Goal: Find specific page/section: Find specific page/section

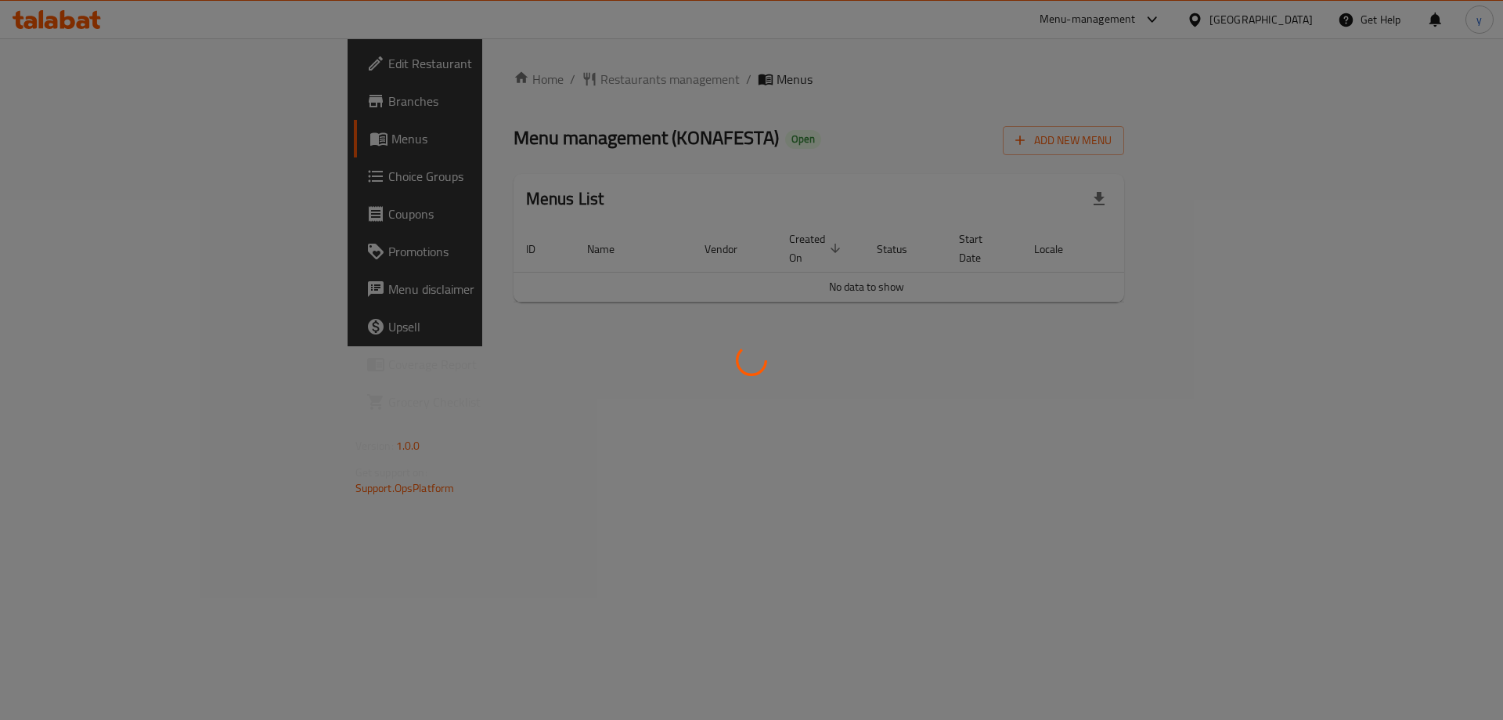
click at [1270, 16] on div at bounding box center [751, 360] width 1503 height 720
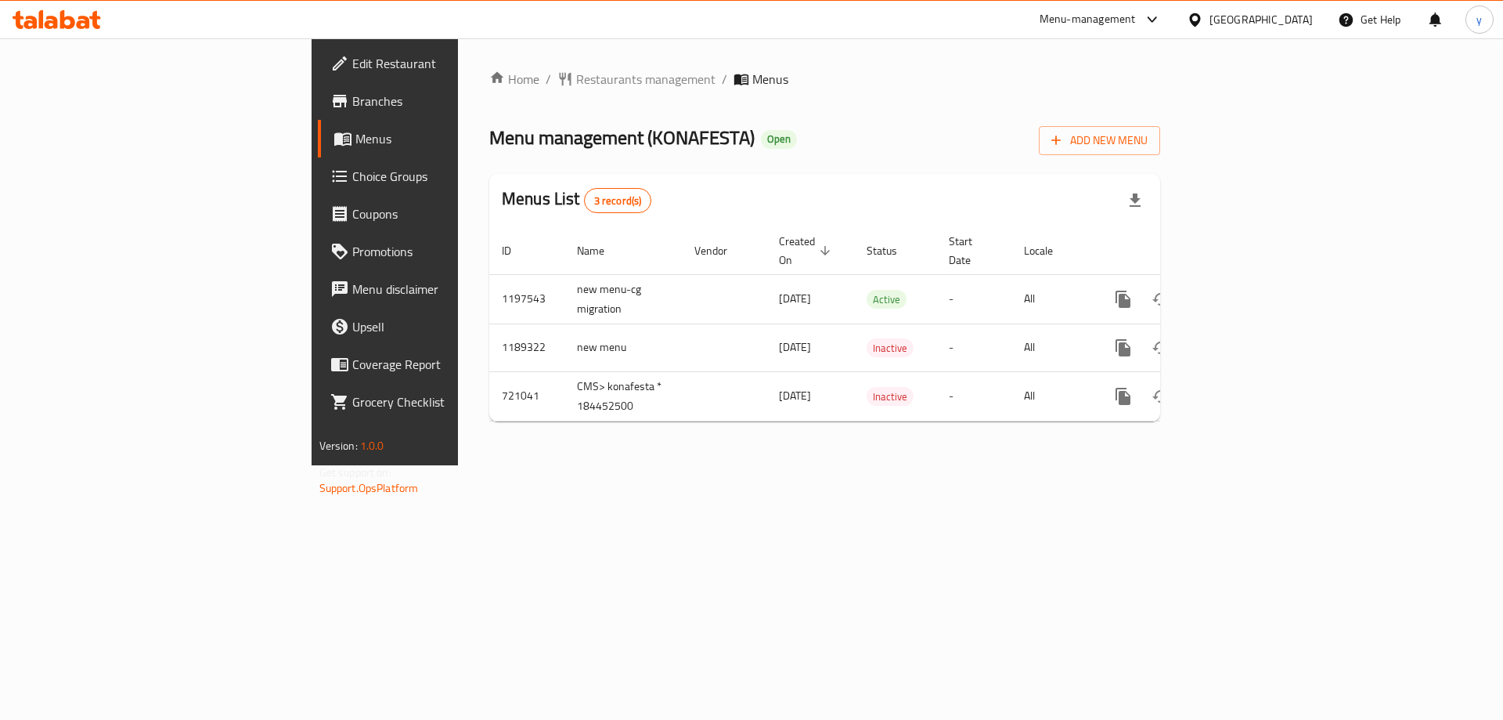
click at [1204, 14] on icon at bounding box center [1195, 20] width 16 height 16
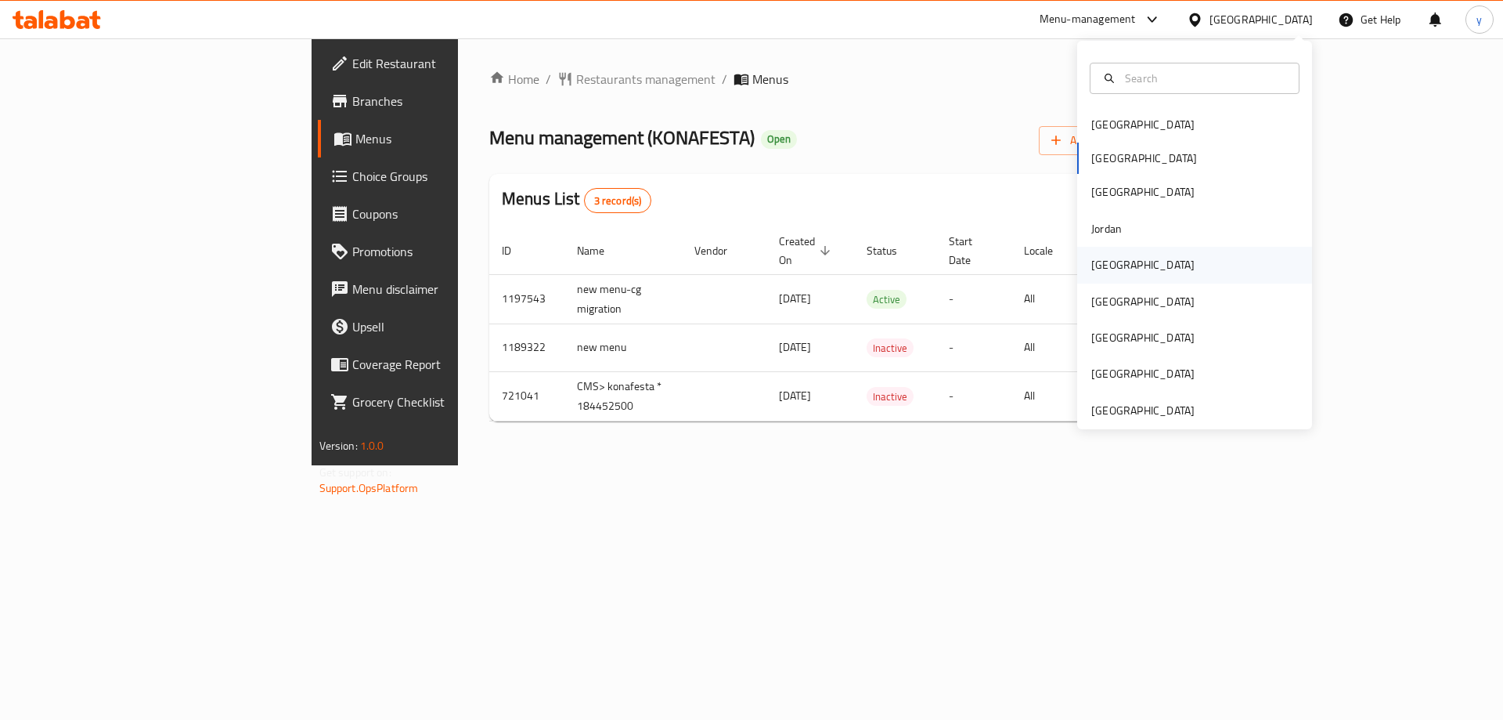
click at [1204, 250] on div "[GEOGRAPHIC_DATA]" at bounding box center [1194, 265] width 235 height 36
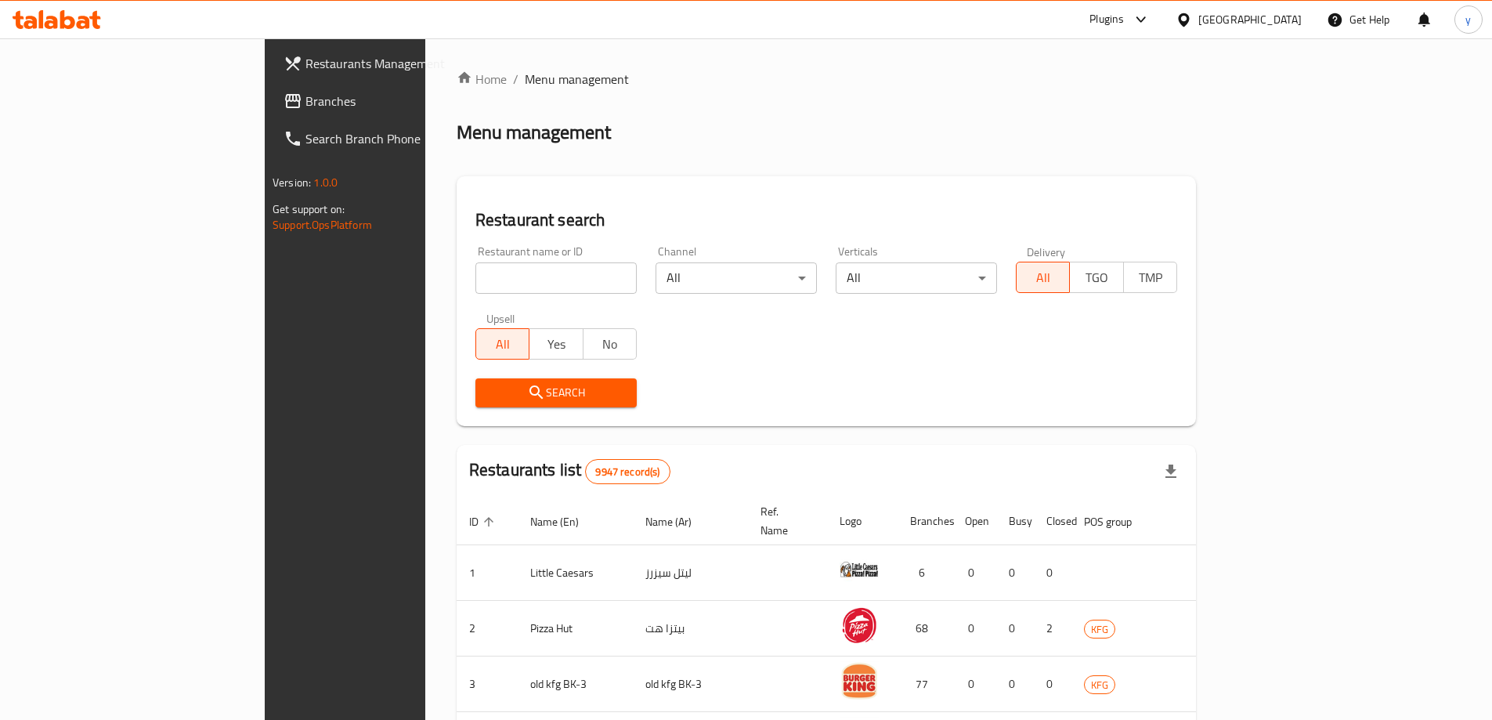
click at [305, 99] on span "Branches" at bounding box center [403, 101] width 196 height 19
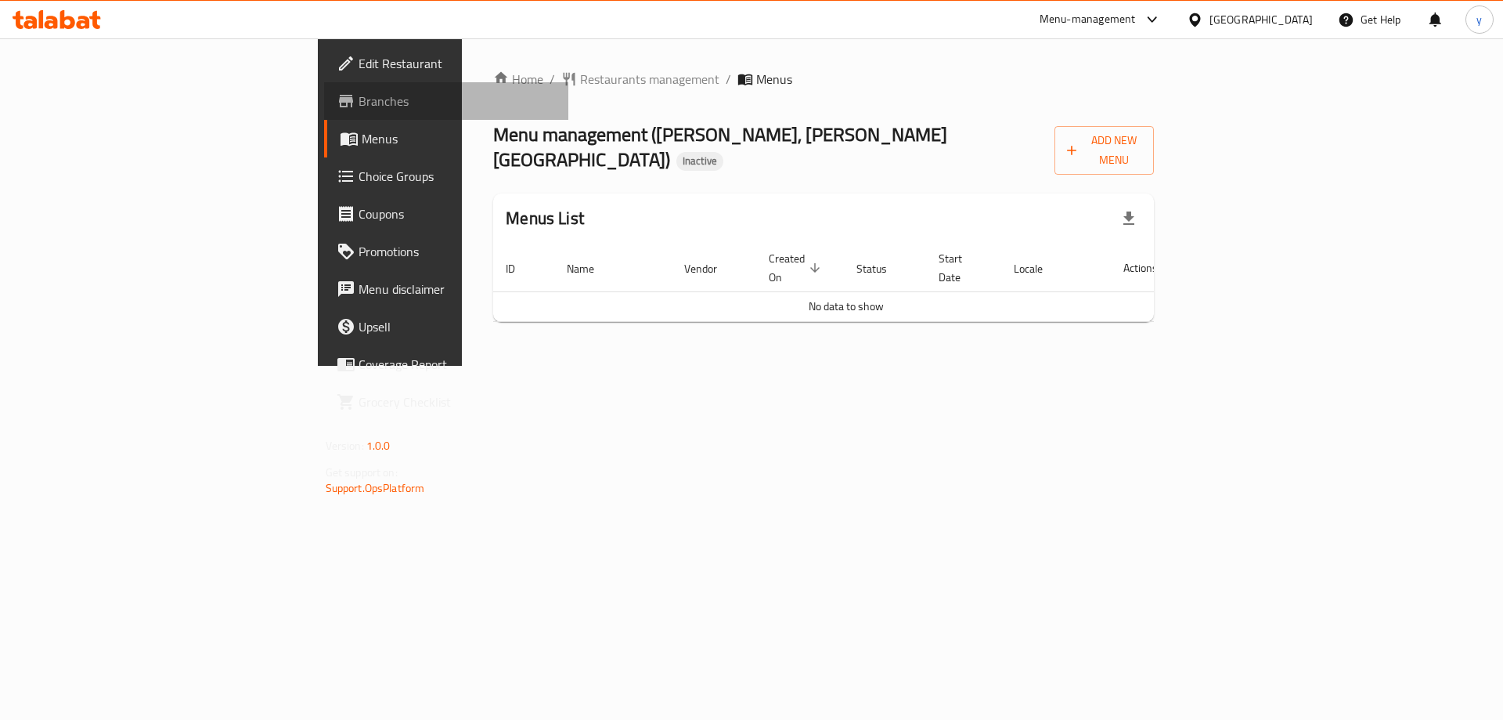
click at [359, 102] on span "Branches" at bounding box center [458, 101] width 198 height 19
